Goal: Find specific page/section: Find specific page/section

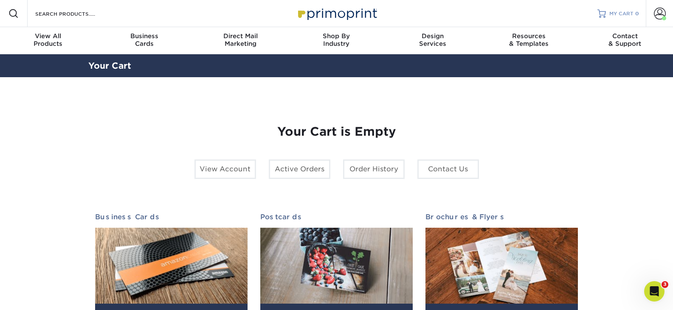
click at [632, 13] on span "MY CART" at bounding box center [621, 13] width 24 height 7
click at [662, 14] on span at bounding box center [660, 14] width 12 height 12
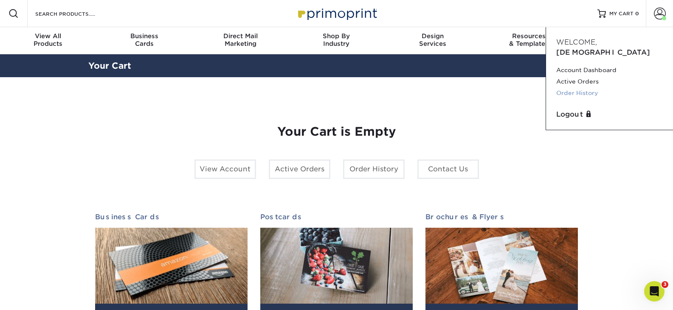
click at [576, 87] on link "Order History" at bounding box center [609, 92] width 107 height 11
